Goal: Information Seeking & Learning: Find specific fact

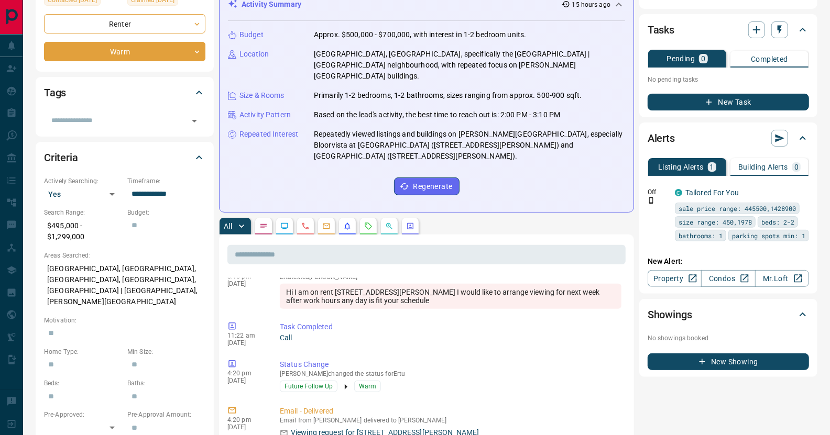
scroll to position [366, 0]
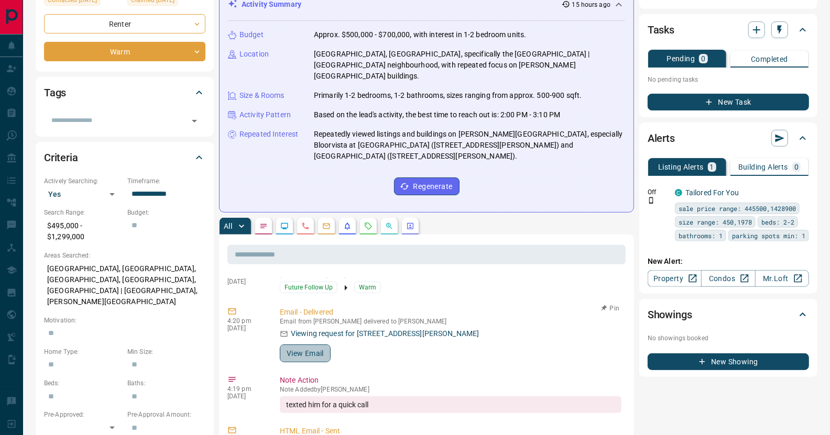
click at [311, 345] on button "View Email" at bounding box center [305, 354] width 51 height 18
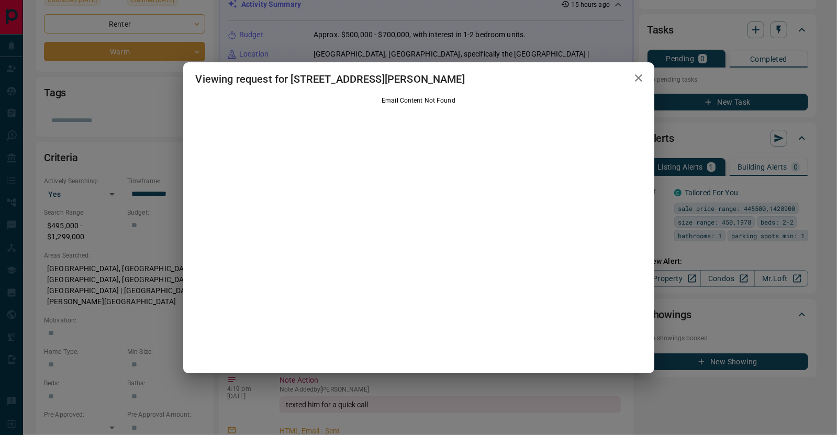
click at [638, 75] on icon "button" at bounding box center [639, 78] width 13 height 13
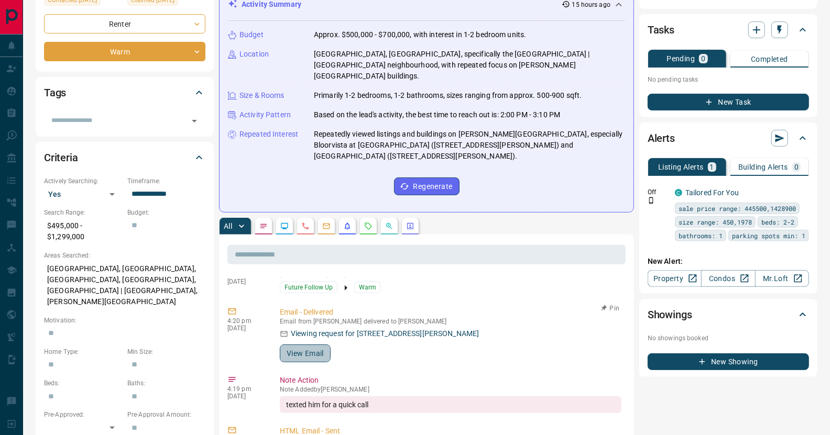
click at [303, 345] on button "View Email" at bounding box center [305, 354] width 51 height 18
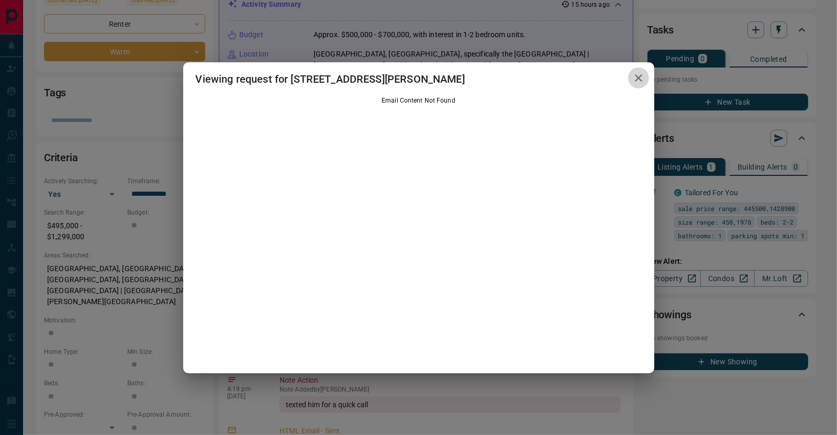
click at [639, 79] on icon "button" at bounding box center [638, 77] width 7 height 7
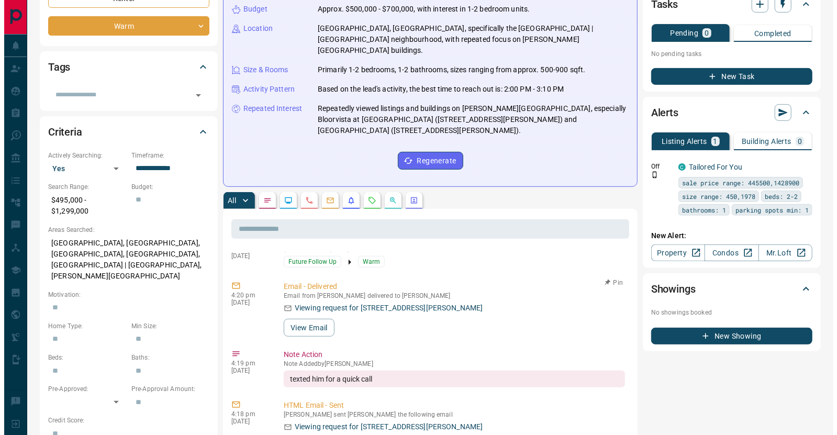
scroll to position [209, 0]
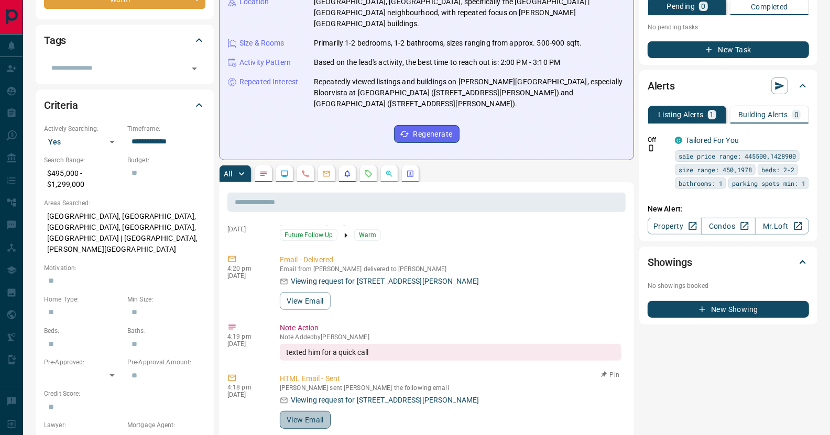
click at [302, 411] on button "View Email" at bounding box center [305, 420] width 51 height 18
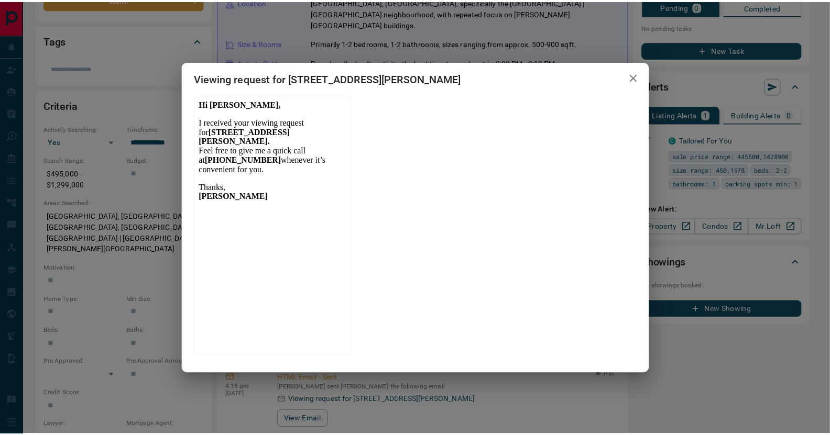
scroll to position [0, 0]
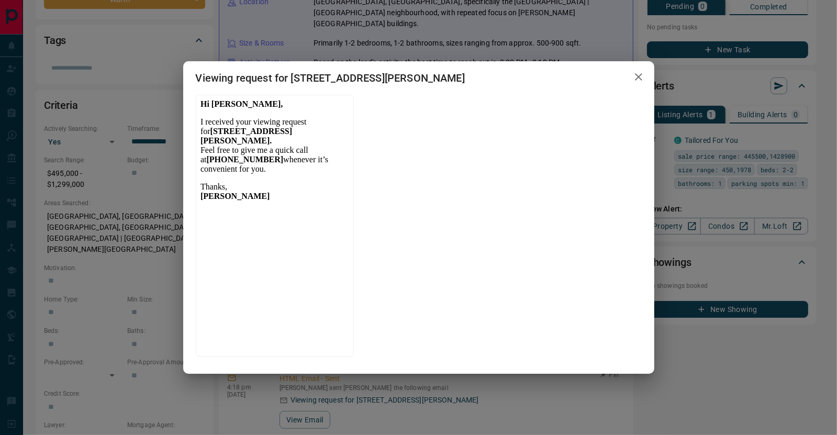
click at [642, 78] on icon "button" at bounding box center [639, 77] width 13 height 13
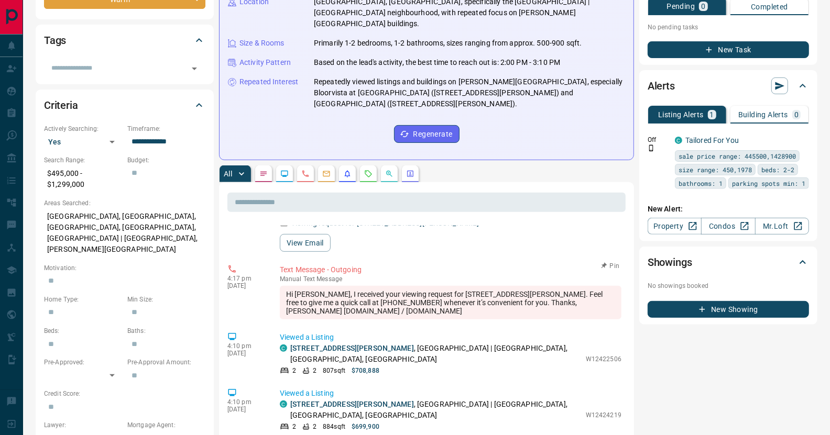
scroll to position [568, 0]
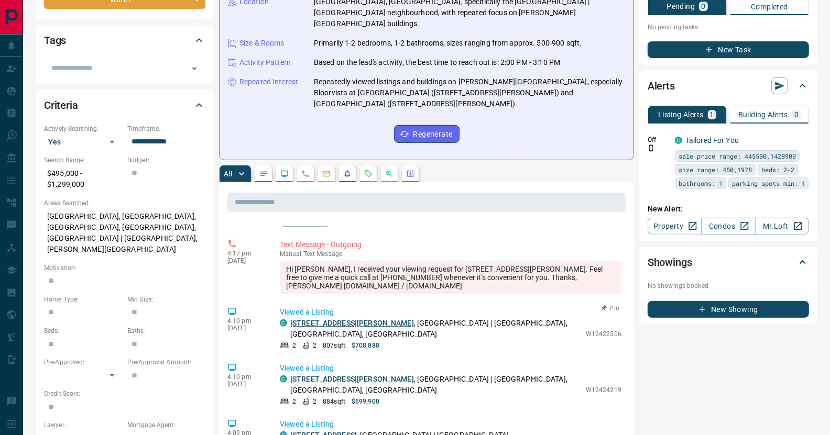
click at [336, 319] on link "[STREET_ADDRESS][PERSON_NAME]" at bounding box center [352, 323] width 124 height 8
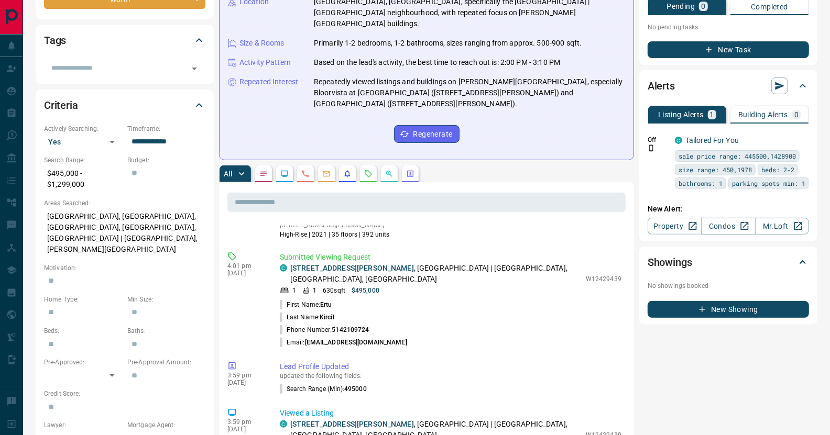
scroll to position [935, 0]
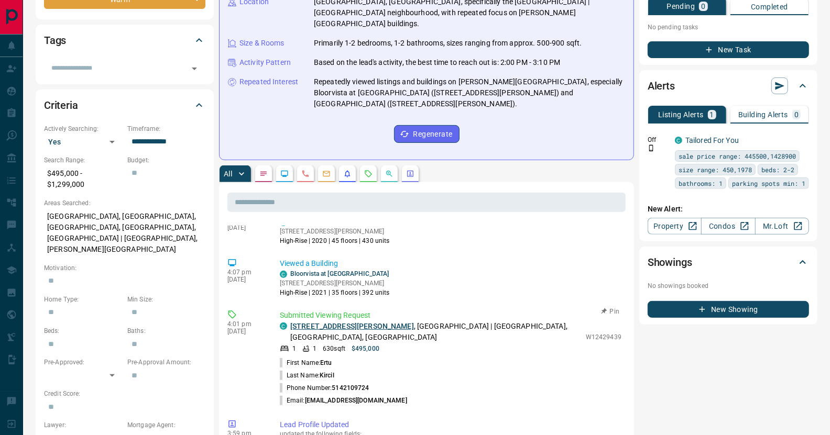
click at [334, 322] on link "[STREET_ADDRESS][PERSON_NAME]" at bounding box center [352, 326] width 124 height 8
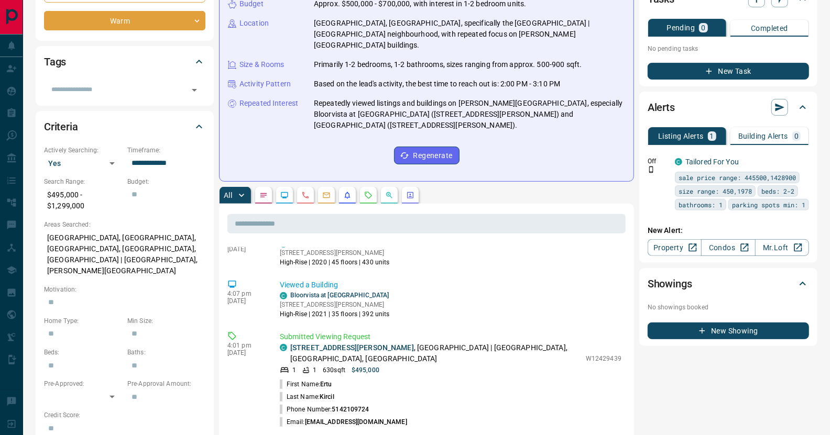
scroll to position [366, 0]
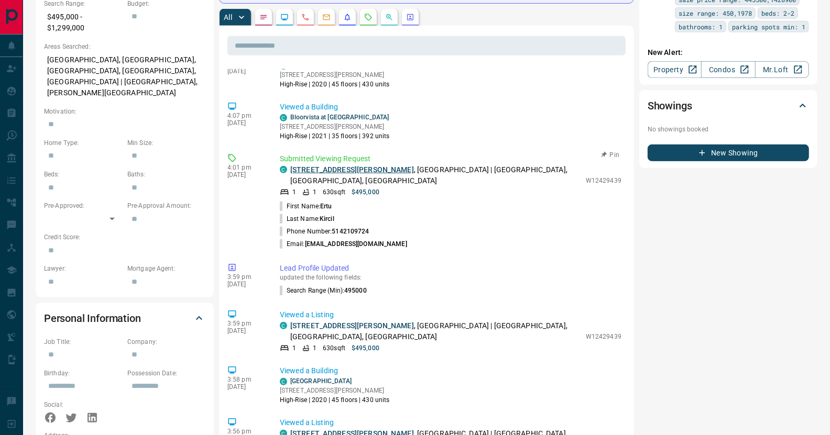
click at [351, 165] on link "[STREET_ADDRESS][PERSON_NAME]" at bounding box center [352, 169] width 124 height 8
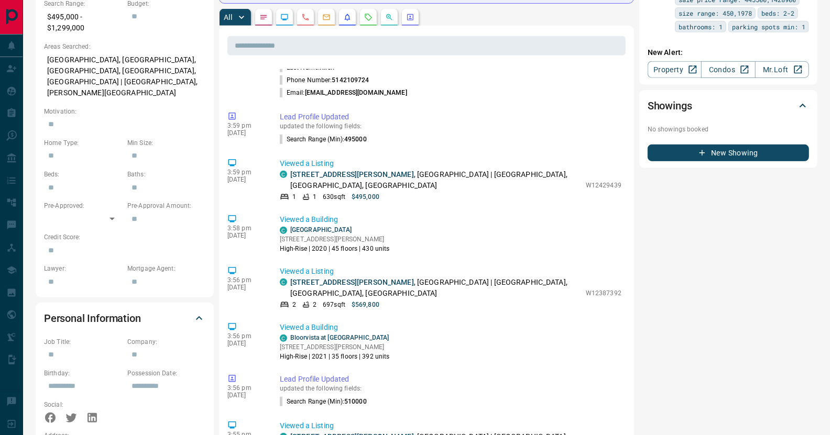
scroll to position [935, 0]
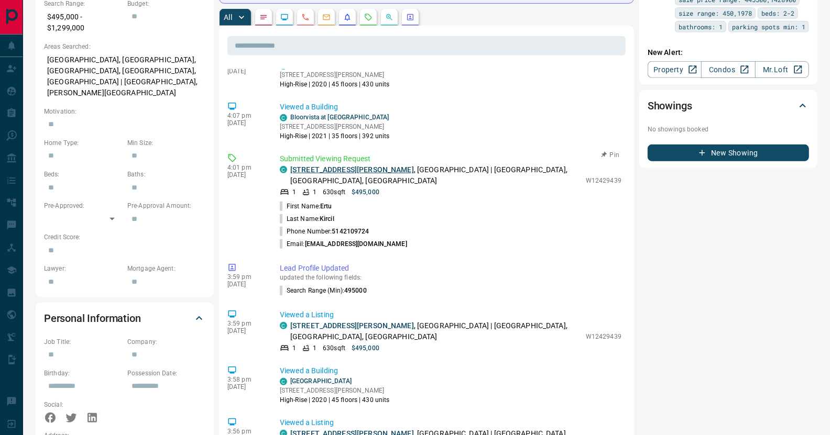
click at [348, 165] on link "[STREET_ADDRESS][PERSON_NAME]" at bounding box center [352, 169] width 124 height 8
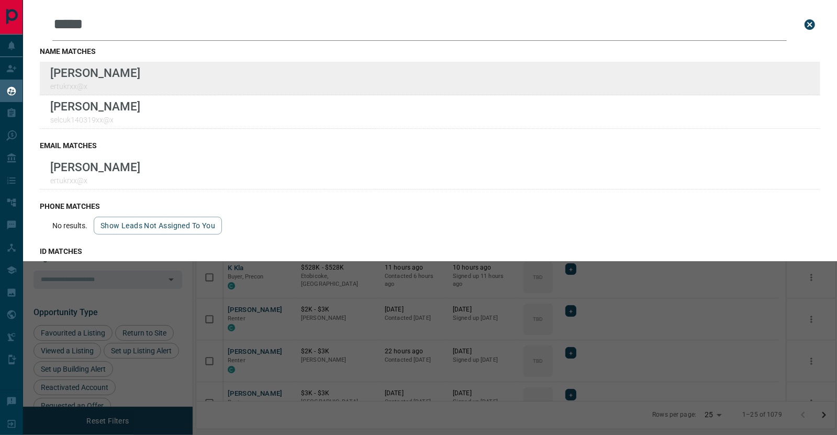
scroll to position [334, 632]
